Goal: Contribute content

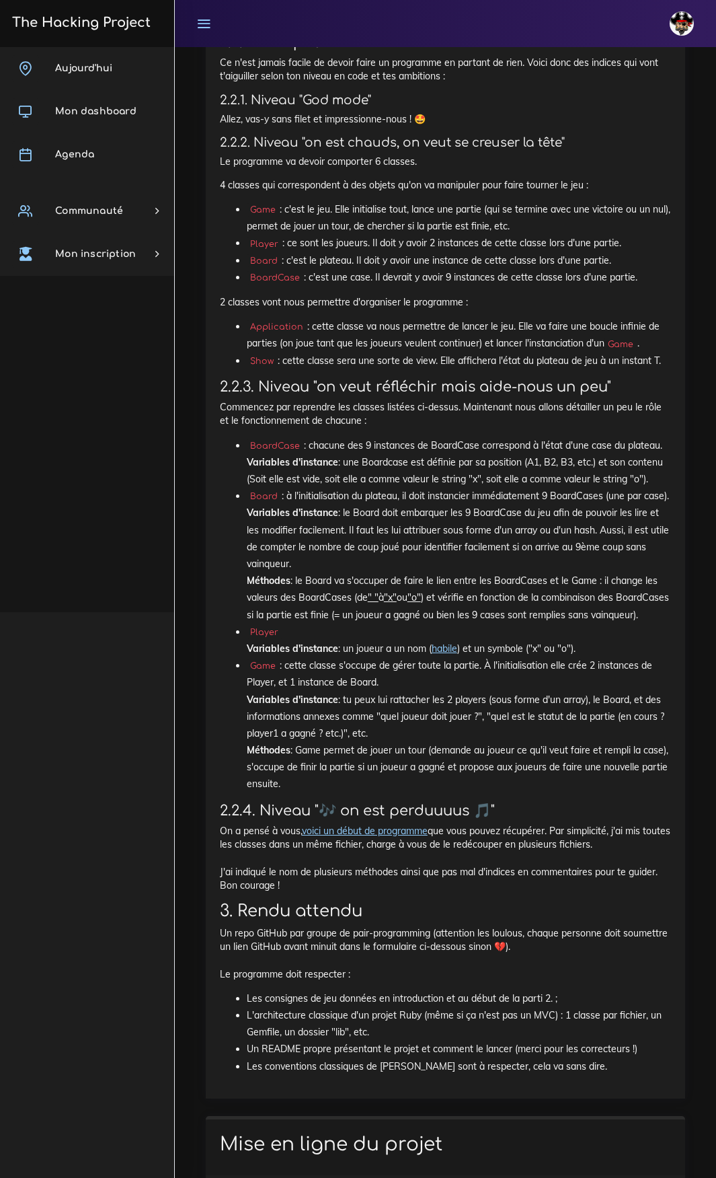
scroll to position [2883, 0]
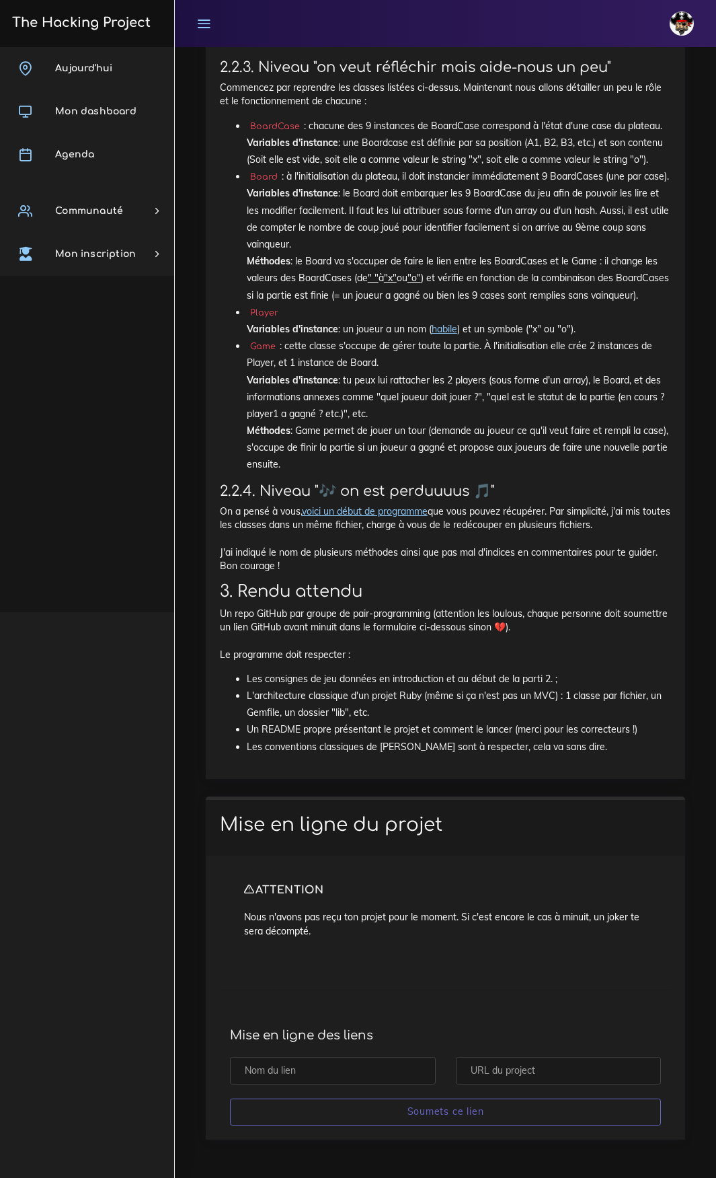
click at [574, 611] on input "text" at bounding box center [559, 1071] width 206 height 28
paste input "https://github.com/Sylphux/Morpion"
type input "https://github.com/Sylphux/Morpion"
click at [368, 611] on input "text" at bounding box center [333, 1071] width 206 height 28
click at [329, 611] on input "Morpion Lucas Miranda" at bounding box center [333, 1071] width 206 height 28
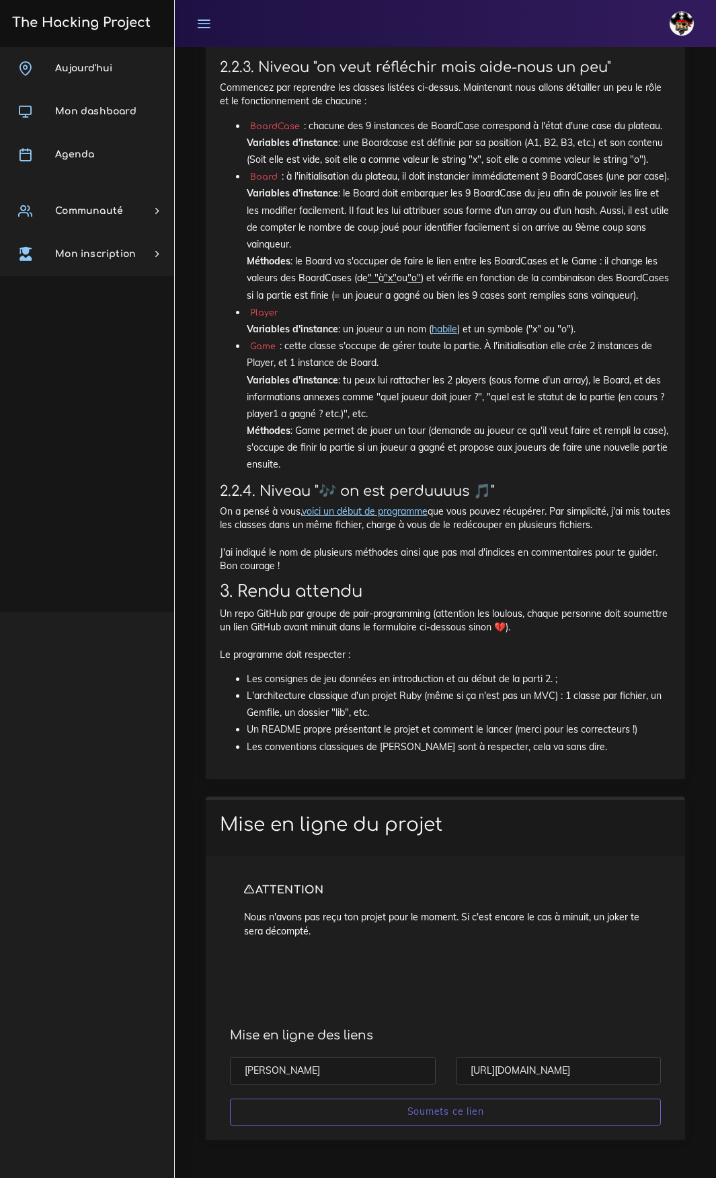
click at [328, 611] on input "Morpion Lucas Miranda" at bounding box center [333, 1071] width 206 height 28
click at [287, 611] on input "Morpion pablo&Lucas Miranda" at bounding box center [333, 1071] width 206 height 28
click at [326, 611] on input "Morpion Pablo Mas&Lucas Miranda" at bounding box center [333, 1071] width 206 height 28
type input "Morpion Pablo Masip & Lucas Miranda"
click at [230, 611] on input "Soumets ce lien" at bounding box center [445, 1112] width 431 height 28
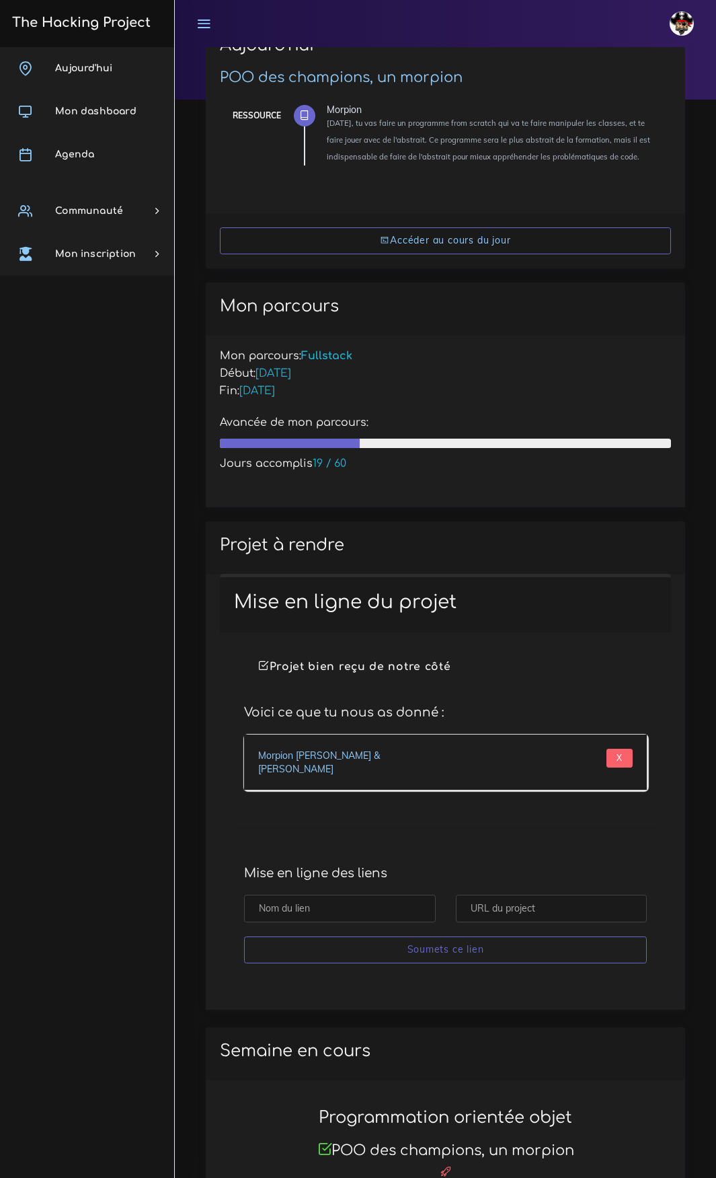
scroll to position [67, 0]
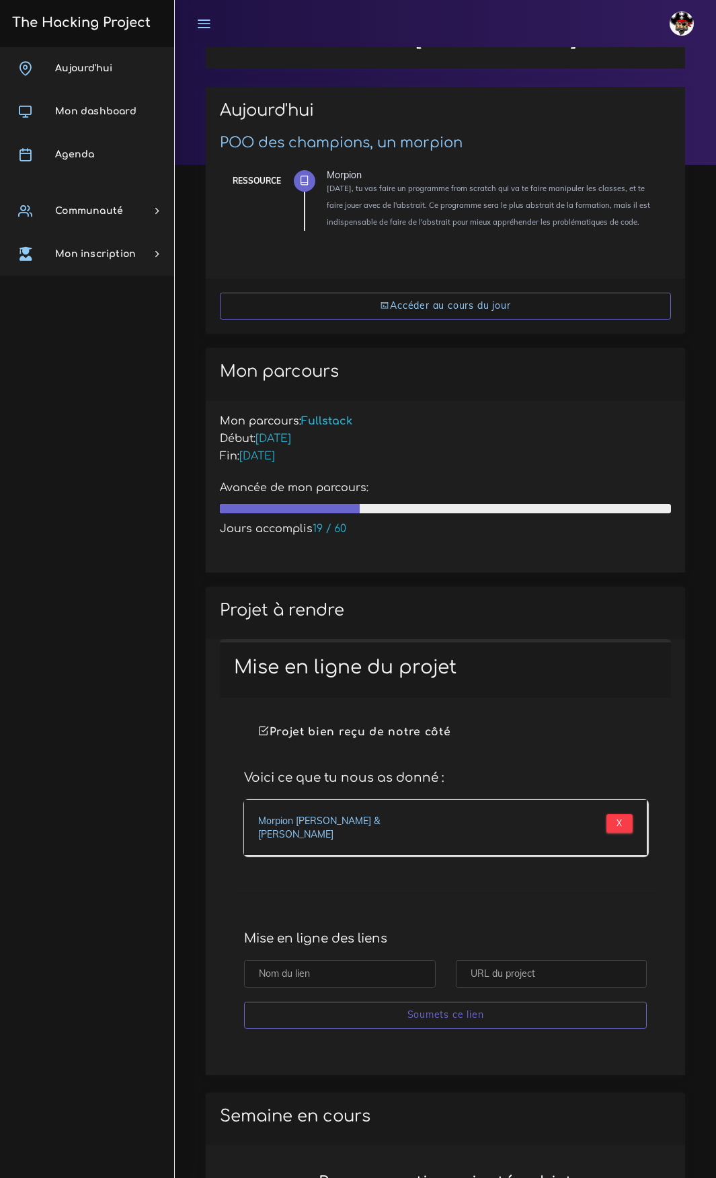
click at [618, 825] on input "X" at bounding box center [620, 823] width 26 height 19
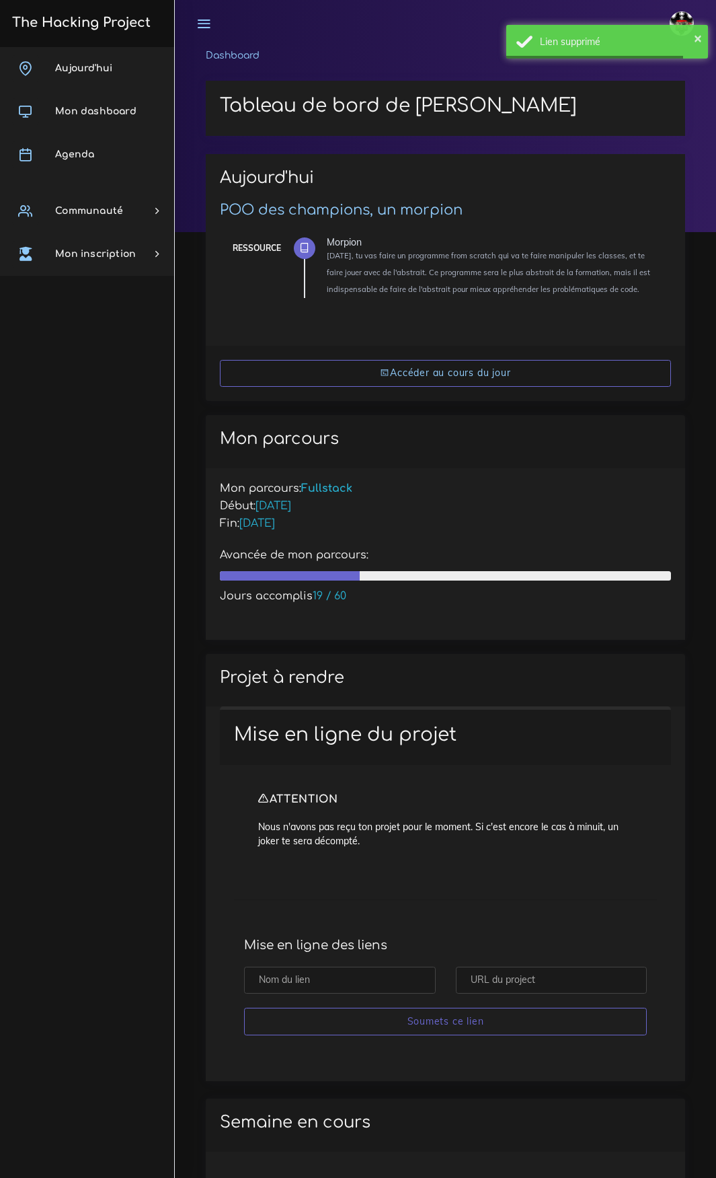
click at [375, 987] on input "text" at bounding box center [340, 981] width 192 height 28
type input "Morpion [PERSON_NAME] & [PERSON_NAME]"
click at [489, 988] on input "text" at bounding box center [552, 981] width 192 height 28
paste input "https://github.com/Sylphux/Morpion"
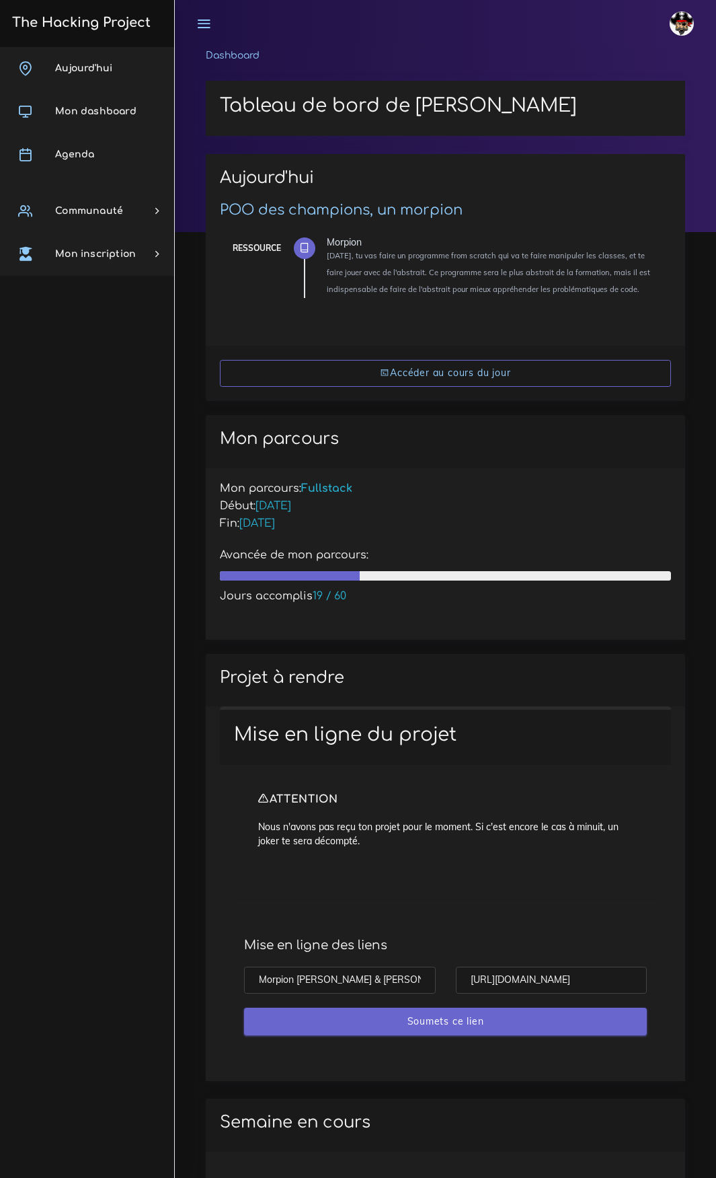
type input "https://github.com/Sylphux/Morpion"
click at [388, 1016] on input "Soumets ce lien" at bounding box center [445, 1022] width 403 height 28
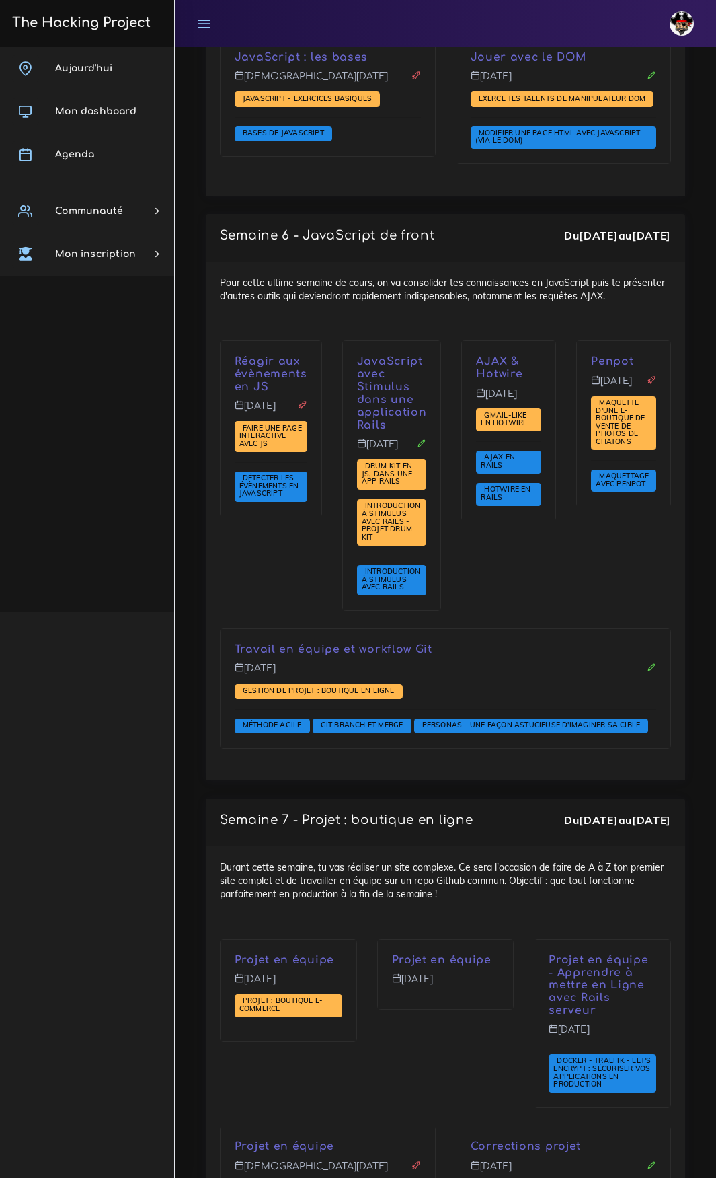
scroll to position [5449, 0]
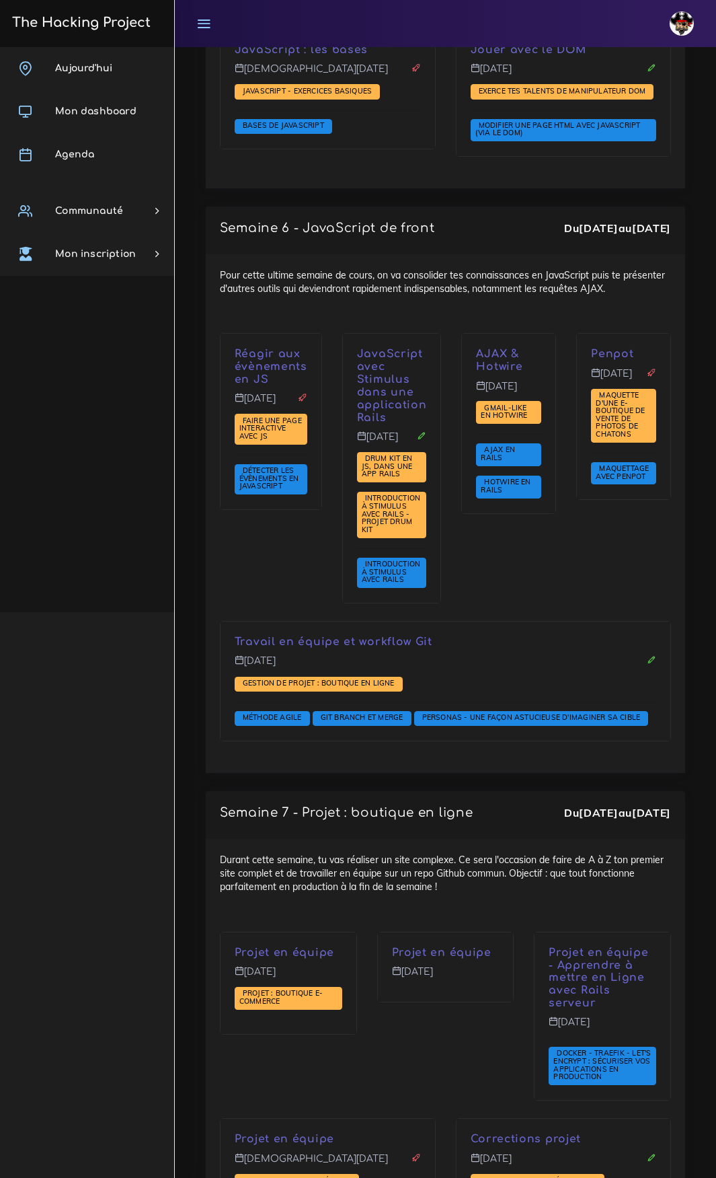
drag, startPoint x: 675, startPoint y: 823, endPoint x: 225, endPoint y: 402, distance: 616.3
click at [227, 402] on div "Réagir aux évènements en JS [DATE] Faire une page interactive avec JS Détecter …" at bounding box center [446, 546] width 472 height 426
click at [244, 371] on div "Pour cette ultime semaine de cours, on va consolider tes connaissances en JavaS…" at bounding box center [446, 513] width 480 height 519
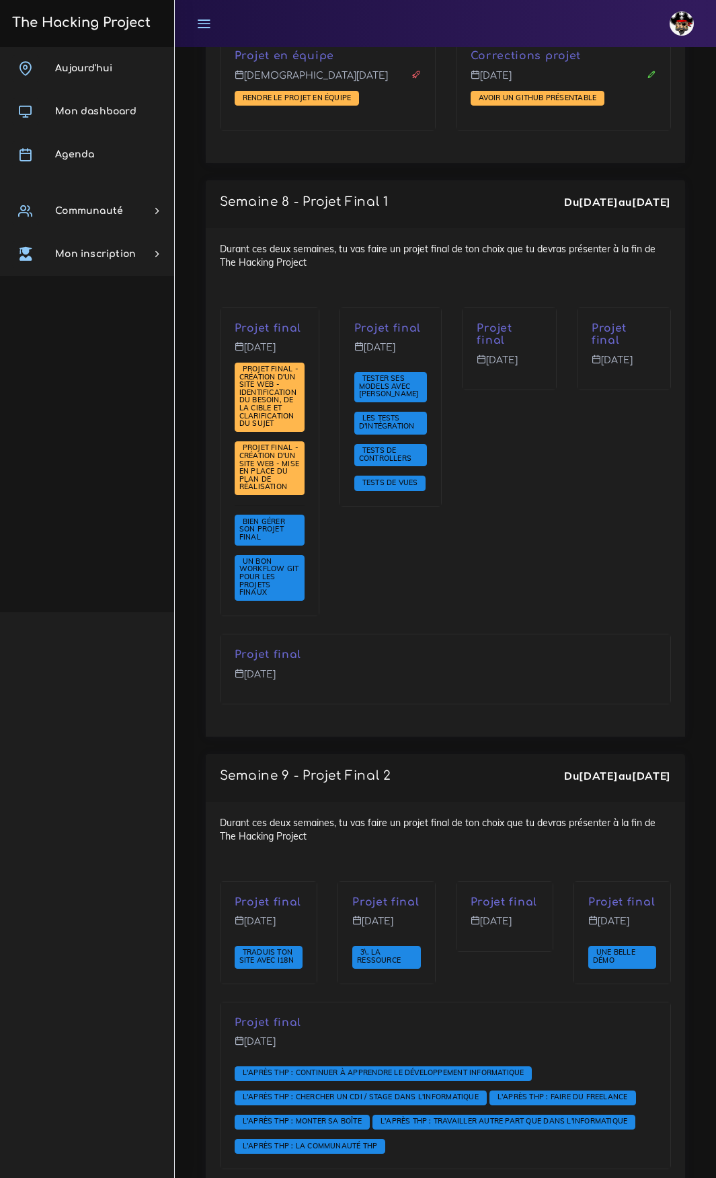
scroll to position [6592, 0]
